Goal: Navigation & Orientation: Find specific page/section

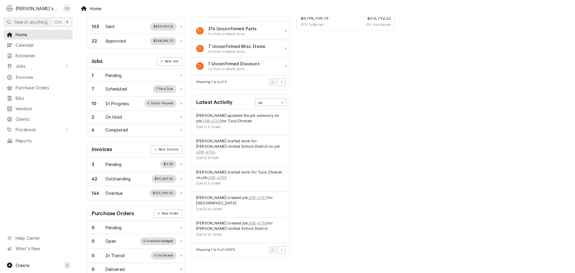
scroll to position [120, 0]
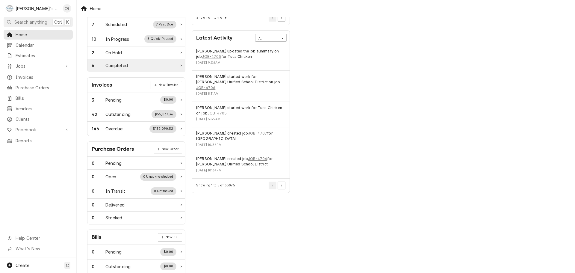
click at [120, 64] on div "Completed" at bounding box center [117, 65] width 22 height 6
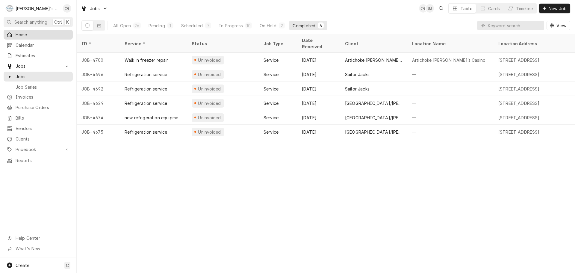
click at [22, 33] on span "Home" at bounding box center [43, 34] width 54 height 6
